Goal: Check status: Check status

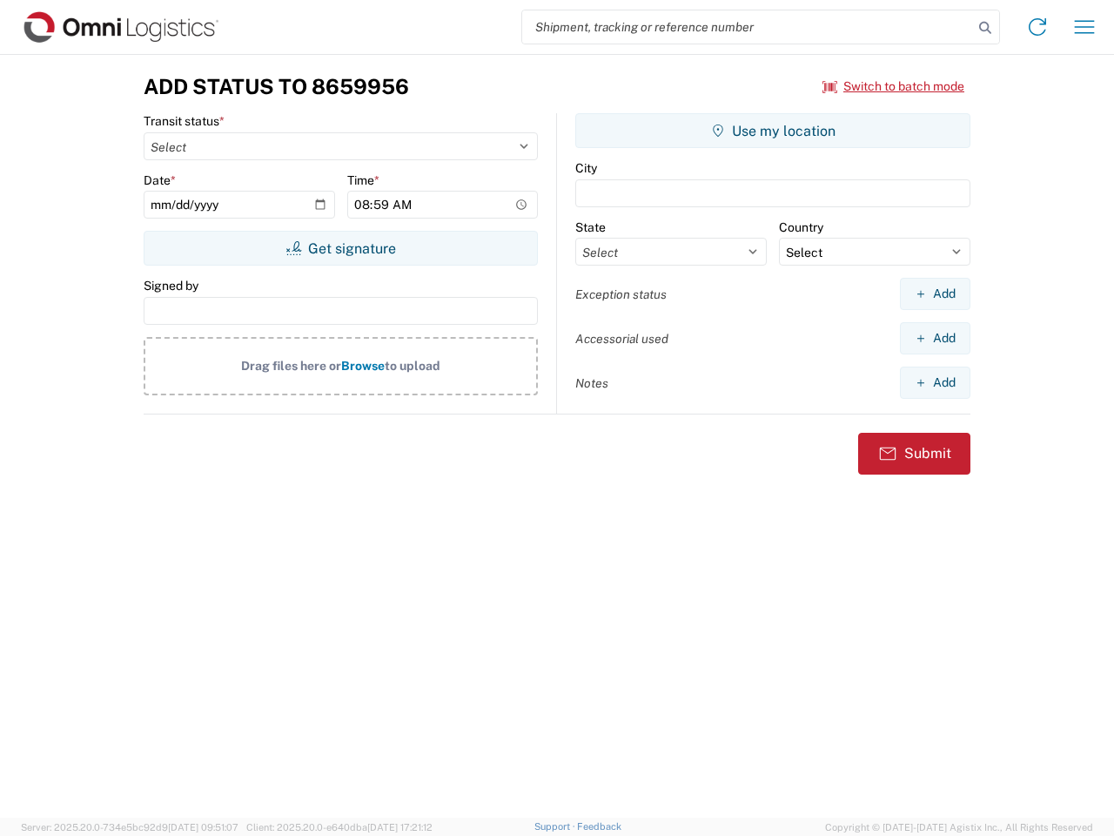
click at [748, 27] on input "search" at bounding box center [747, 26] width 451 height 33
click at [986, 28] on icon at bounding box center [985, 28] width 24 height 24
click at [1038, 27] on icon at bounding box center [1038, 27] width 28 height 28
click at [1085, 27] on icon "button" at bounding box center [1085, 26] width 20 height 13
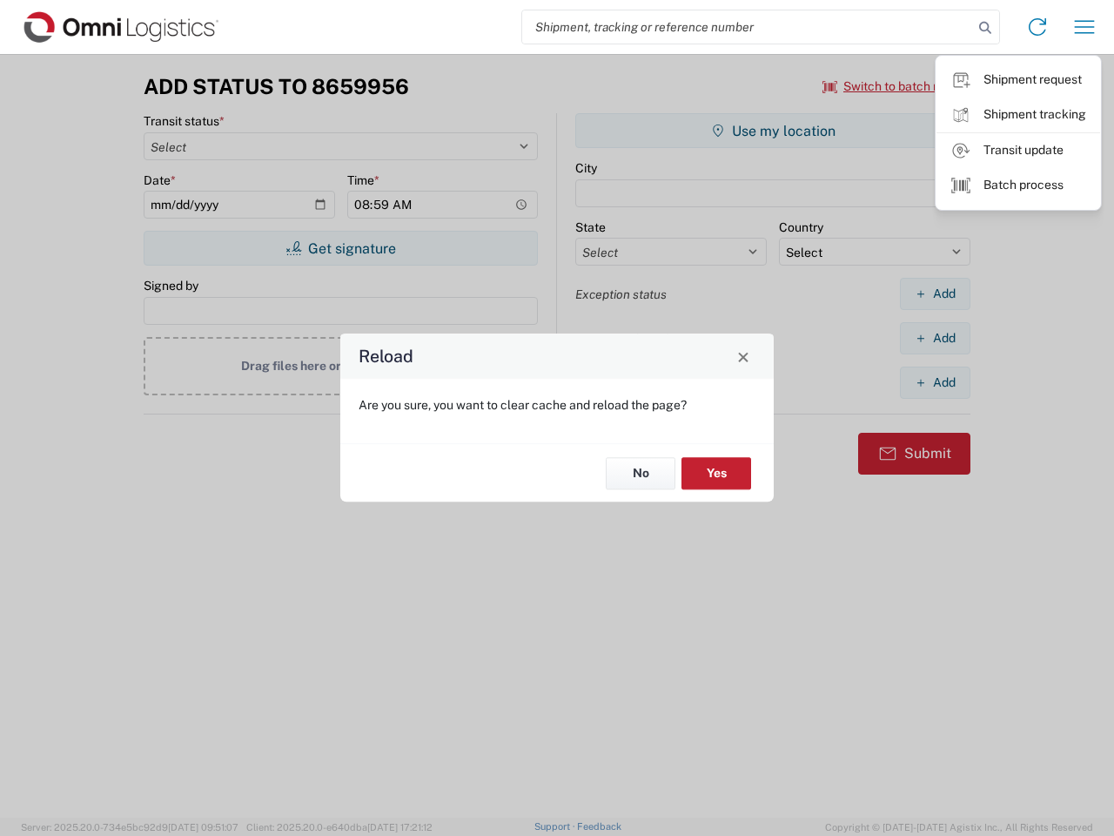
click at [340, 248] on div "Reload Are you sure, you want to clear cache and reload the page? No Yes" at bounding box center [557, 418] width 1114 height 836
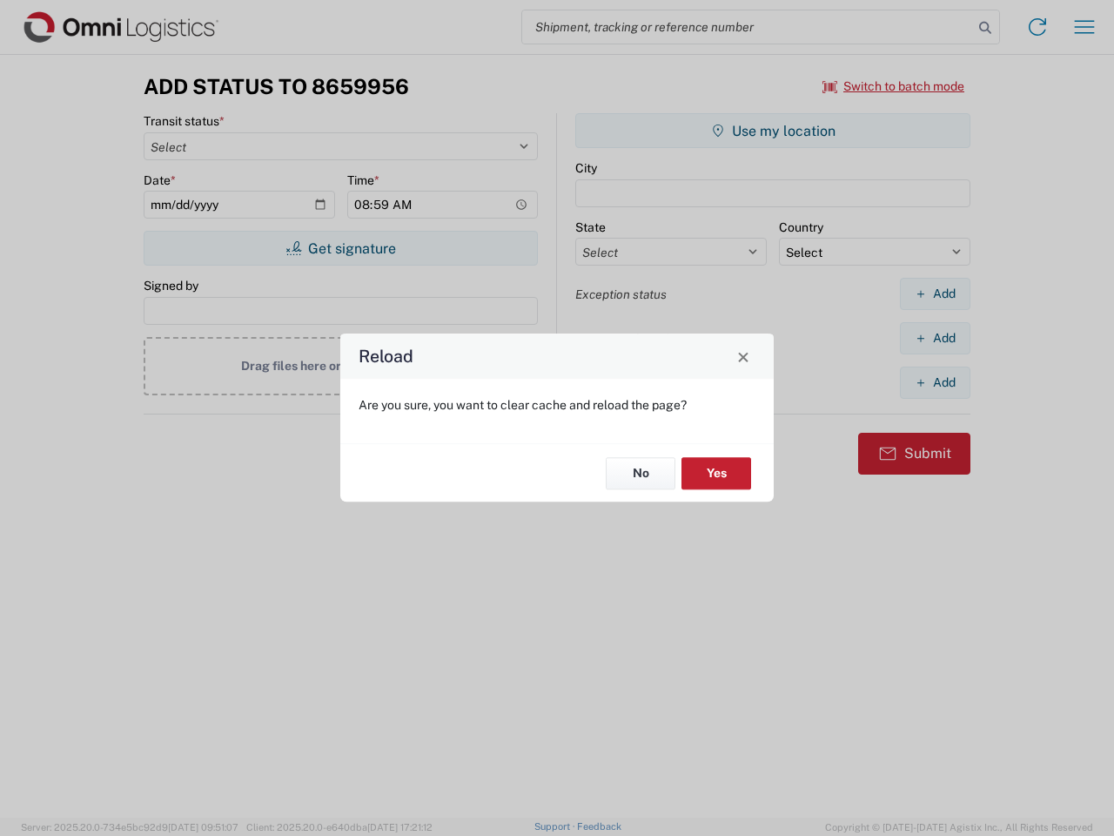
click at [773, 131] on div "Reload Are you sure, you want to clear cache and reload the page? No Yes" at bounding box center [557, 418] width 1114 height 836
click at [935, 293] on div "Reload Are you sure, you want to clear cache and reload the page? No Yes" at bounding box center [557, 418] width 1114 height 836
click at [935, 338] on div "Reload Are you sure, you want to clear cache and reload the page? No Yes" at bounding box center [557, 418] width 1114 height 836
click at [935, 382] on div "Reload Are you sure, you want to clear cache and reload the page? No Yes" at bounding box center [557, 418] width 1114 height 836
